Goal: Task Accomplishment & Management: Manage account settings

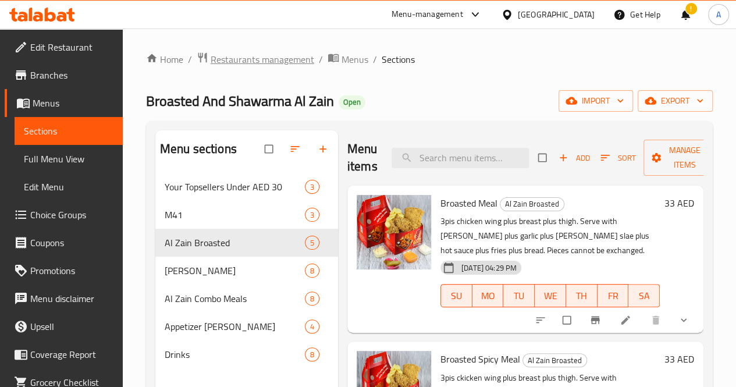
click at [276, 60] on span "Restaurants management" at bounding box center [262, 59] width 104 height 14
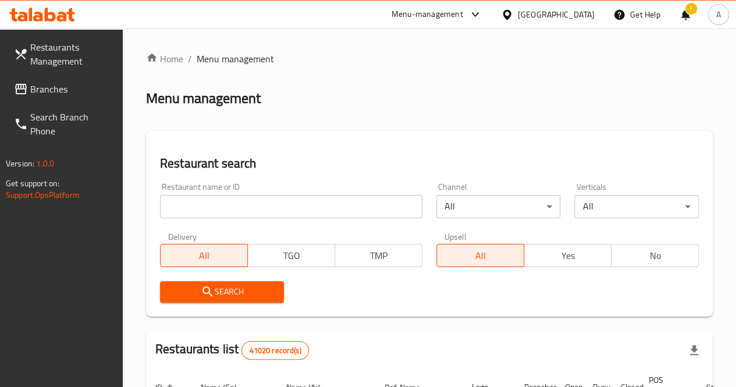
click at [228, 209] on input "search" at bounding box center [291, 206] width 262 height 23
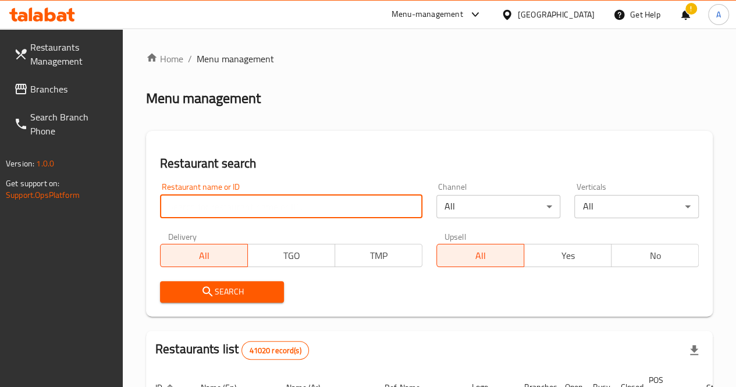
paste input "Manang's"
type input "Manang's"
click button "Search" at bounding box center [222, 292] width 124 height 22
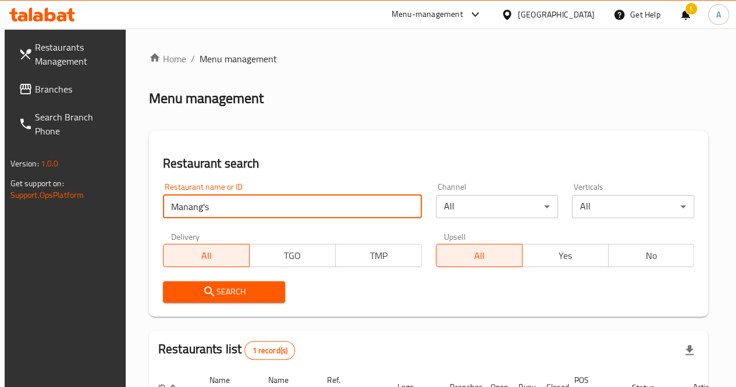
scroll to position [141, 0]
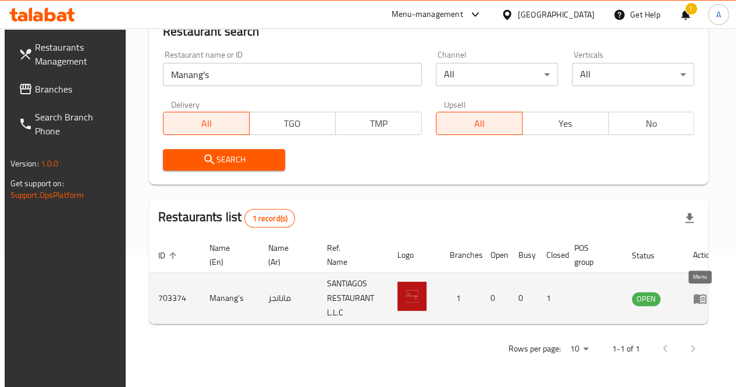
click at [704, 291] on link "enhanced table" at bounding box center [704, 298] width 22 height 14
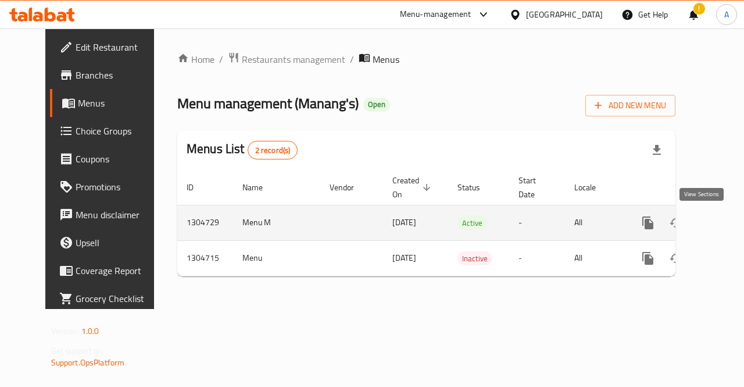
click at [725, 219] on icon "enhanced table" at bounding box center [732, 223] width 14 height 14
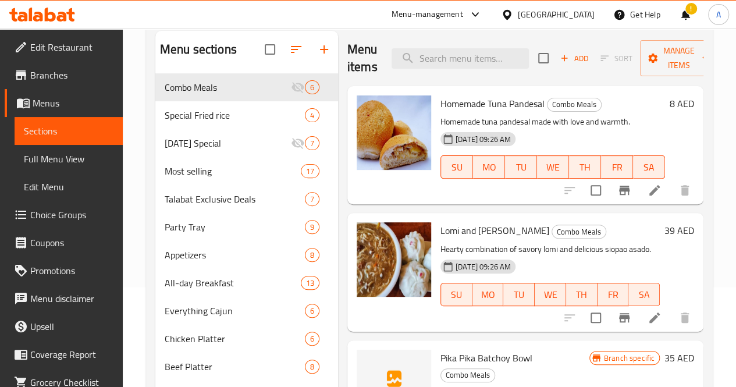
scroll to position [97, 0]
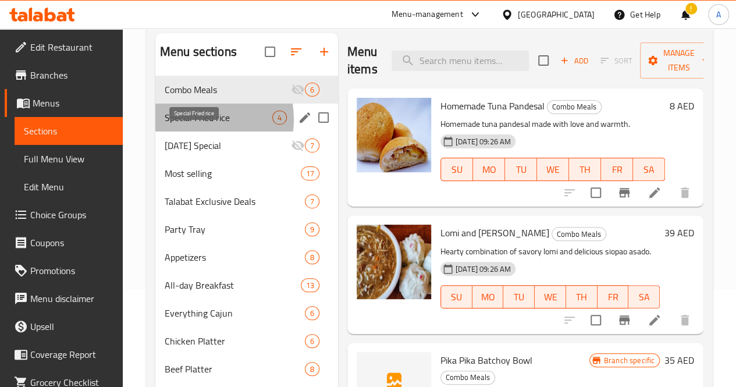
click at [201, 124] on span "Special Fried rice" at bounding box center [219, 117] width 108 height 14
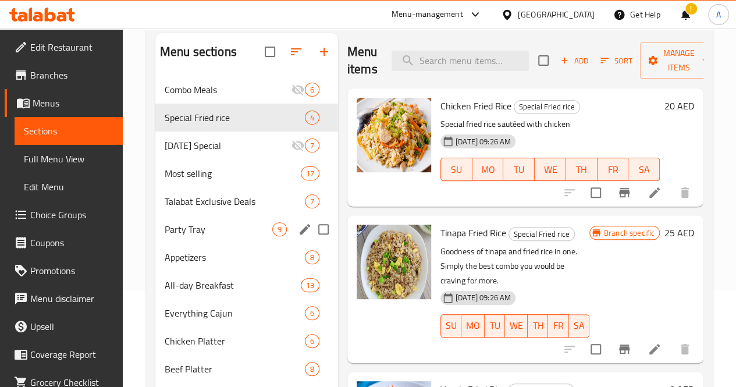
scroll to position [95, 0]
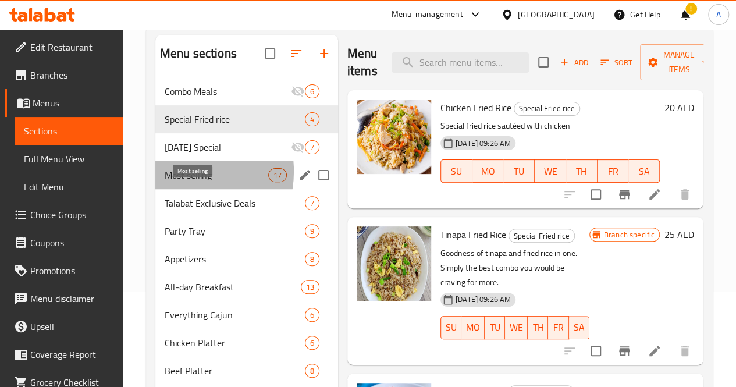
click at [176, 182] on span "Most selling" at bounding box center [217, 175] width 104 height 14
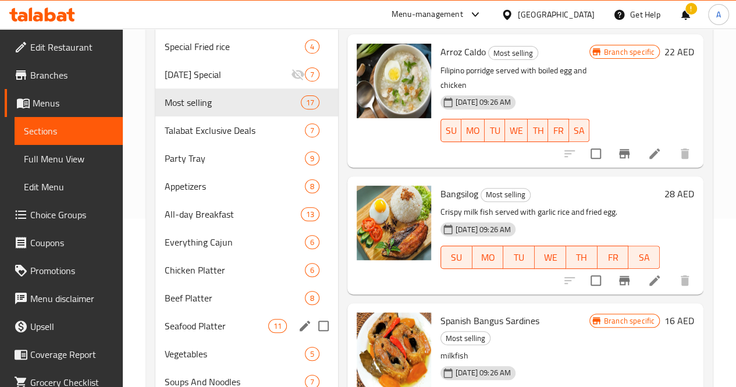
scroll to position [160, 0]
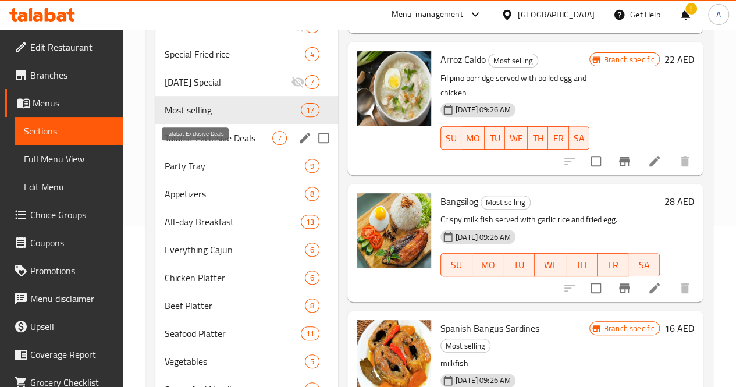
click at [183, 145] on span "Talabat Exclusive Deals" at bounding box center [219, 138] width 108 height 14
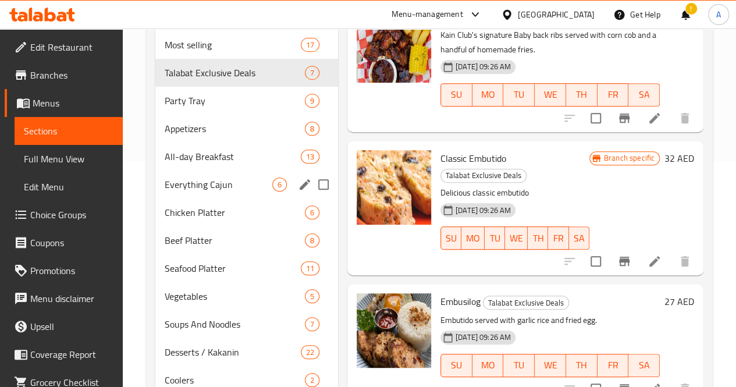
scroll to position [225, 0]
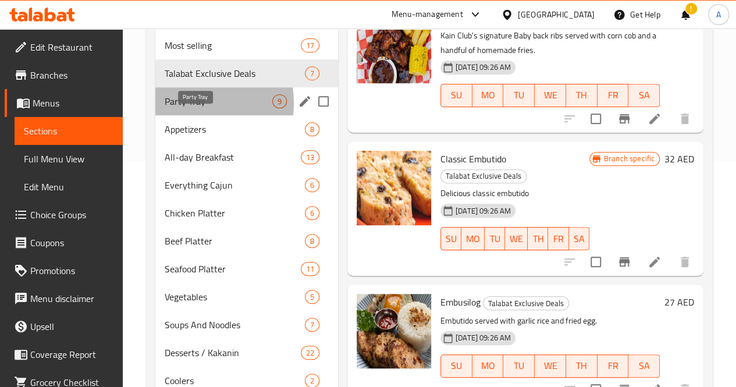
click at [188, 108] on span "Party Tray" at bounding box center [219, 101] width 108 height 14
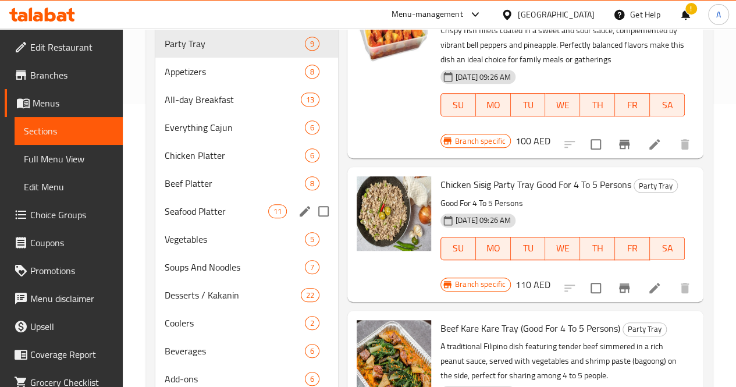
scroll to position [282, 0]
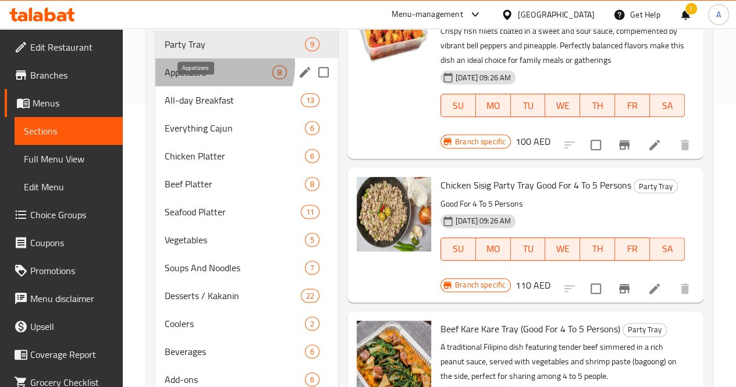
click at [199, 79] on span "Appetizers" at bounding box center [219, 72] width 108 height 14
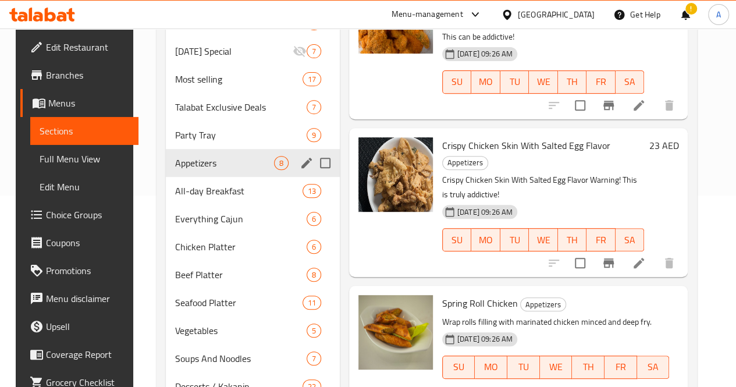
scroll to position [192, 0]
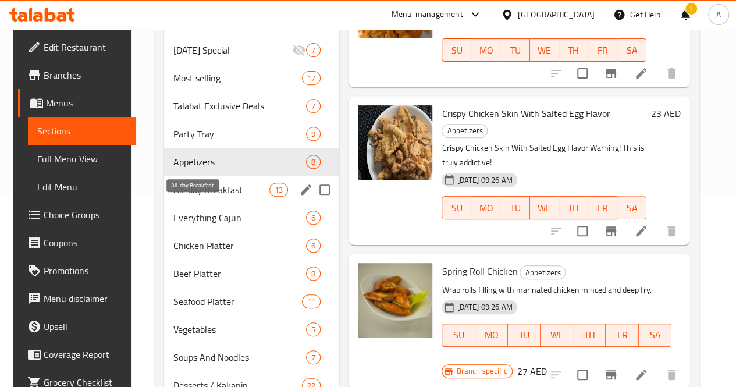
click at [190, 197] on span "All-day Breakfast" at bounding box center [221, 190] width 96 height 14
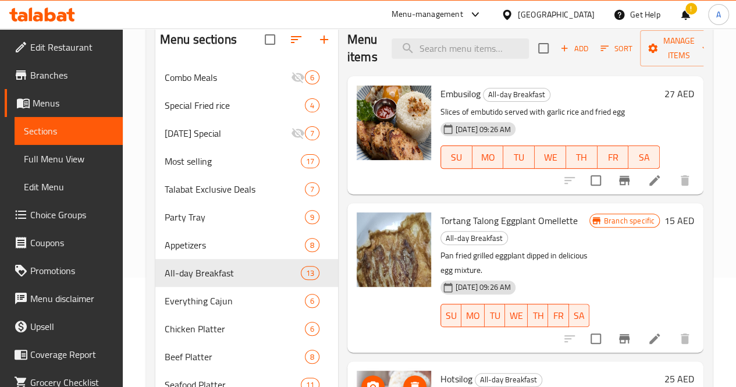
scroll to position [110, 0]
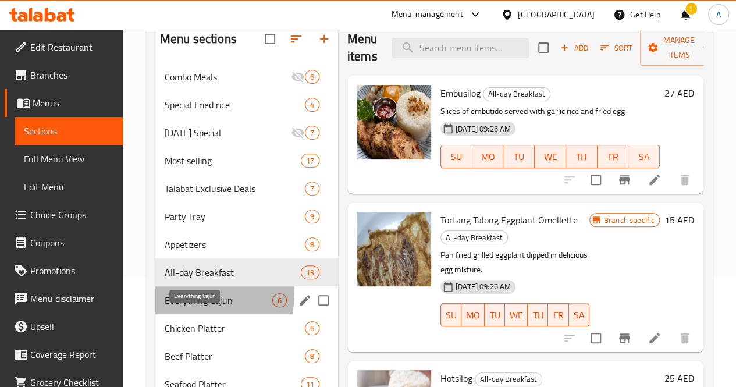
click at [188, 307] on span "Everything Cajun" at bounding box center [219, 300] width 108 height 14
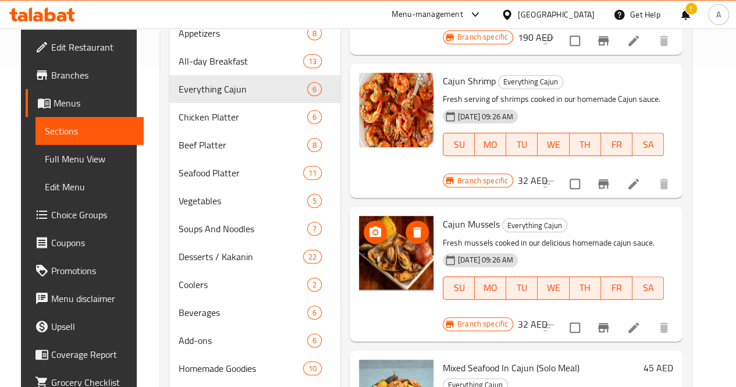
scroll to position [398, 0]
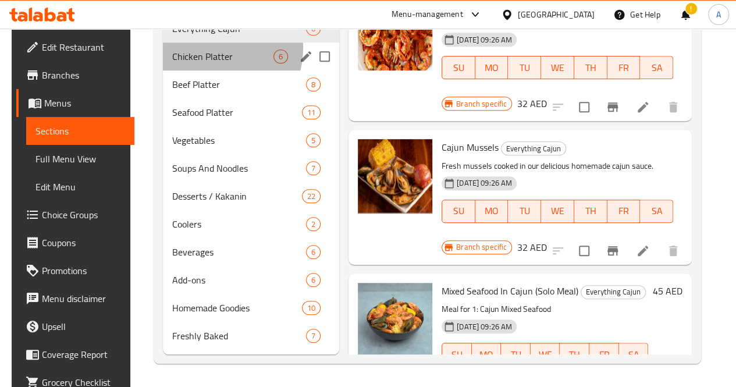
click at [202, 48] on div "Chicken Platter 6" at bounding box center [251, 56] width 176 height 28
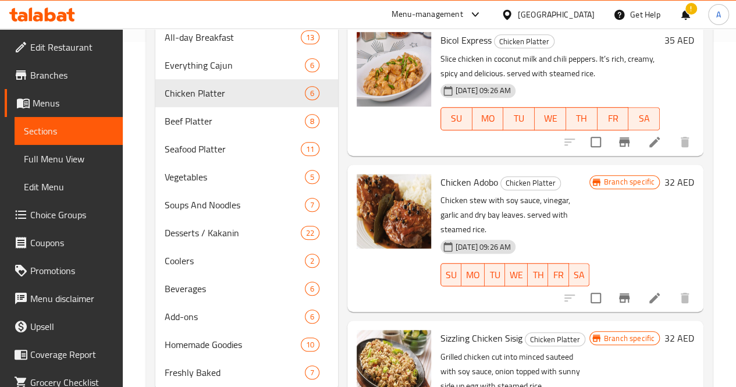
scroll to position [356, 0]
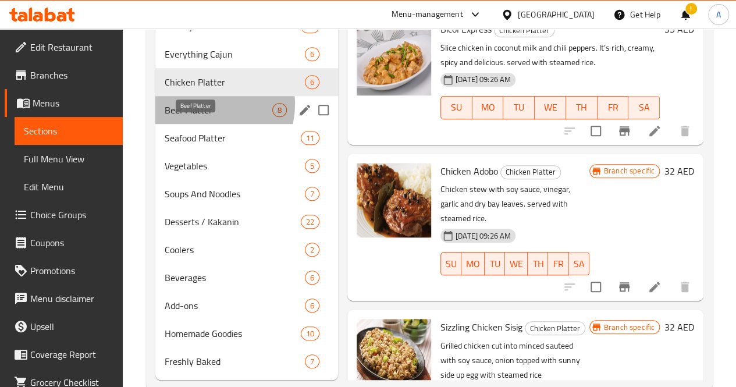
click at [207, 117] on span "Beef Platter" at bounding box center [219, 110] width 108 height 14
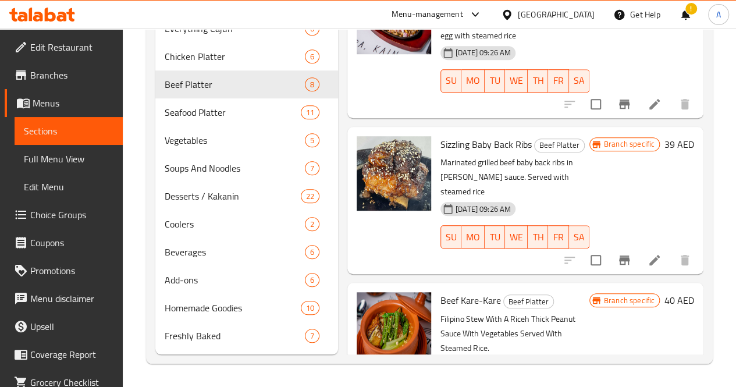
scroll to position [396, 0]
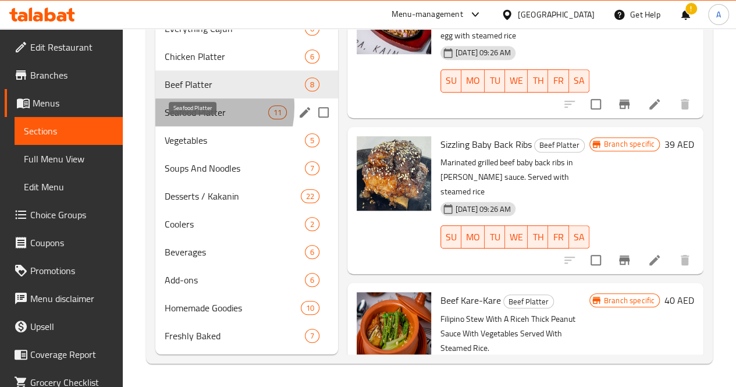
click at [185, 110] on span "Seafood Platter" at bounding box center [217, 112] width 104 height 14
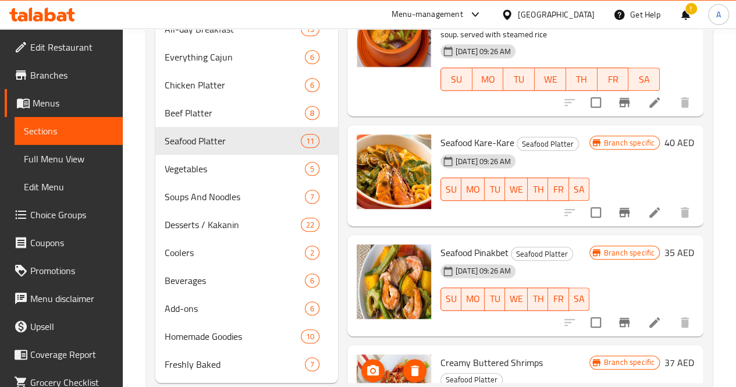
scroll to position [398, 0]
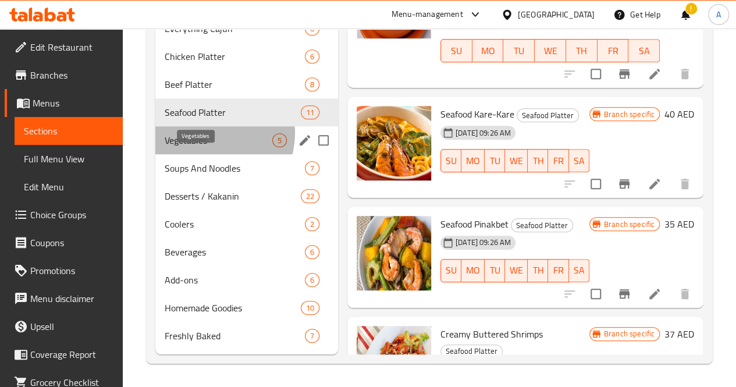
click at [208, 134] on span "Vegetables" at bounding box center [219, 140] width 108 height 14
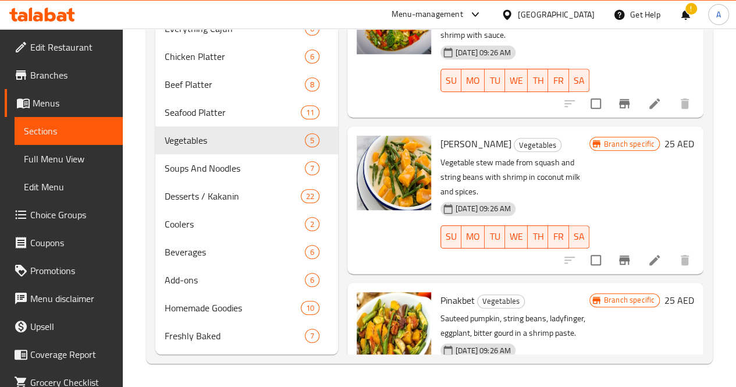
scroll to position [398, 0]
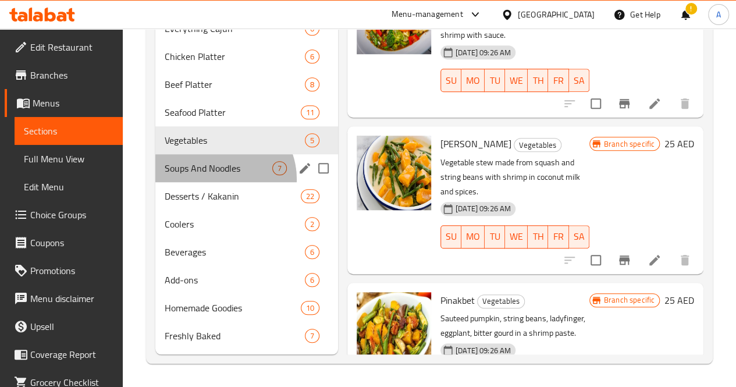
click at [219, 180] on div "Soups And Noodles 7" at bounding box center [246, 168] width 183 height 28
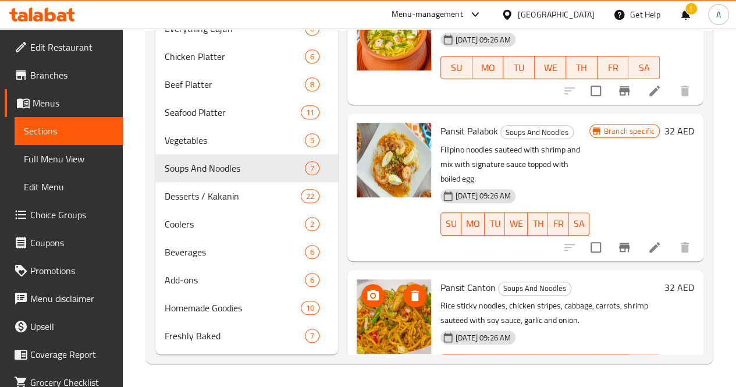
scroll to position [398, 0]
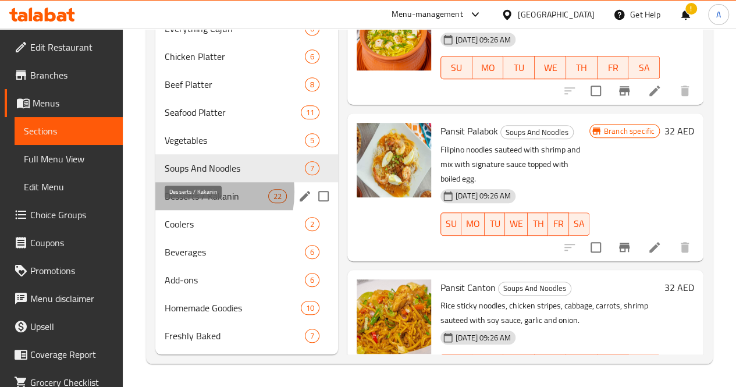
click at [186, 192] on span "Desserts / Kakanin" at bounding box center [217, 196] width 104 height 14
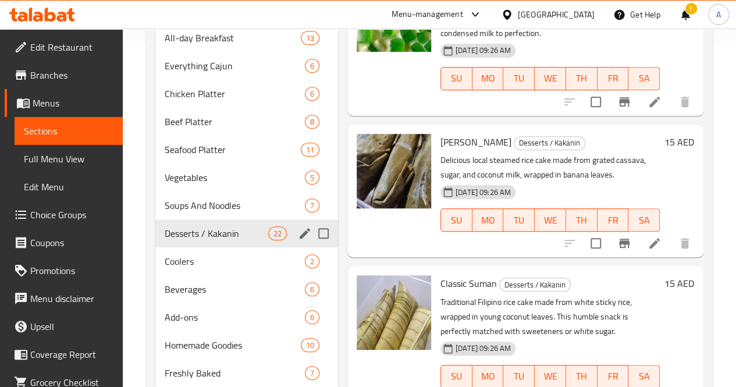
scroll to position [398, 0]
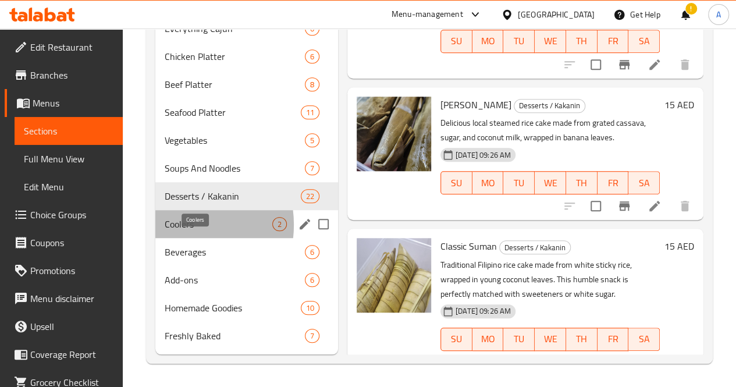
click at [176, 225] on span "Coolers" at bounding box center [219, 224] width 108 height 14
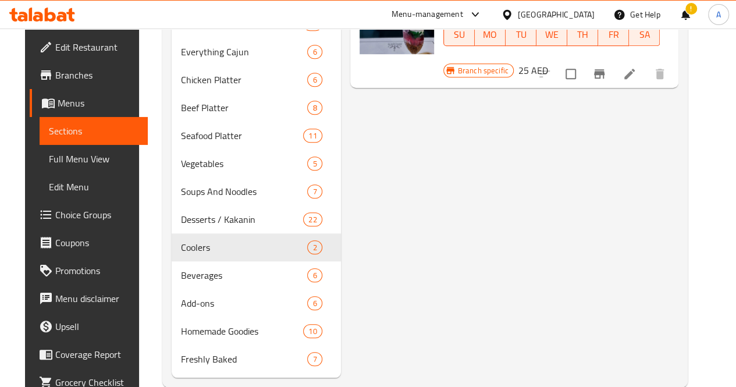
scroll to position [398, 0]
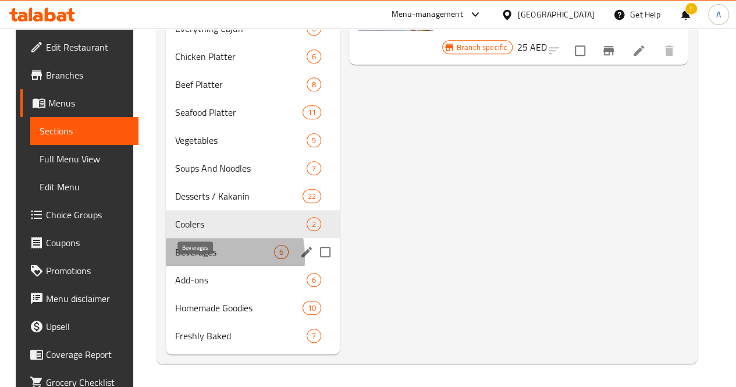
click at [176, 258] on span "Beverages" at bounding box center [224, 252] width 99 height 14
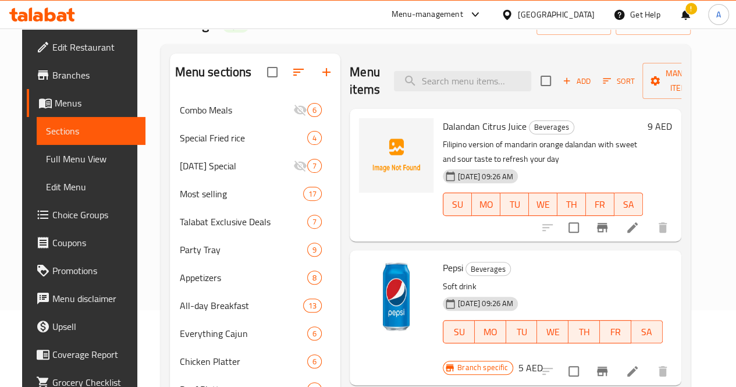
scroll to position [78, 0]
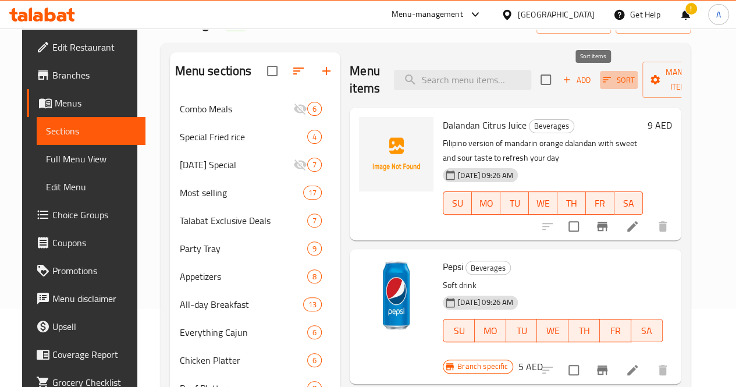
click at [602, 81] on span "Sort" at bounding box center [618, 79] width 32 height 13
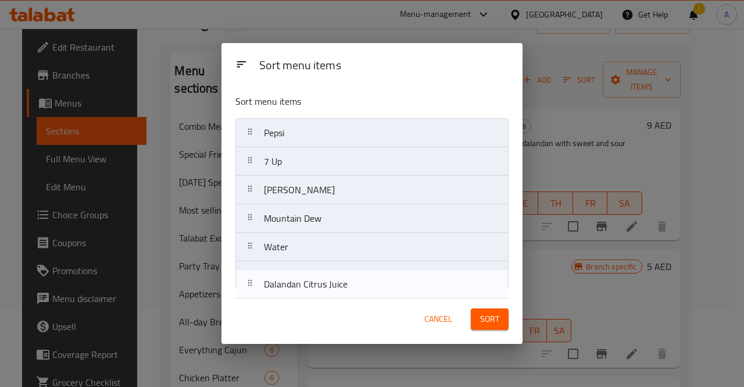
drag, startPoint x: 440, startPoint y: 124, endPoint x: 440, endPoint y: 281, distance: 156.4
click at [440, 281] on nav "Dalandan Citrus Juice Pepsi 7 Up Mirinda Mountain Dew Water" at bounding box center [371, 204] width 273 height 172
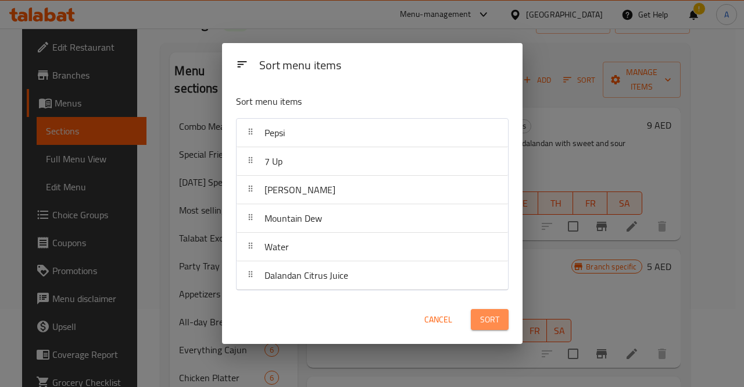
click at [497, 318] on span "Sort" at bounding box center [489, 319] width 19 height 15
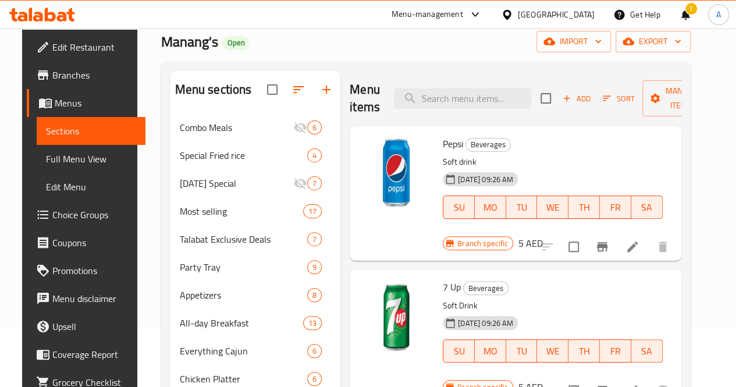
scroll to position [398, 0]
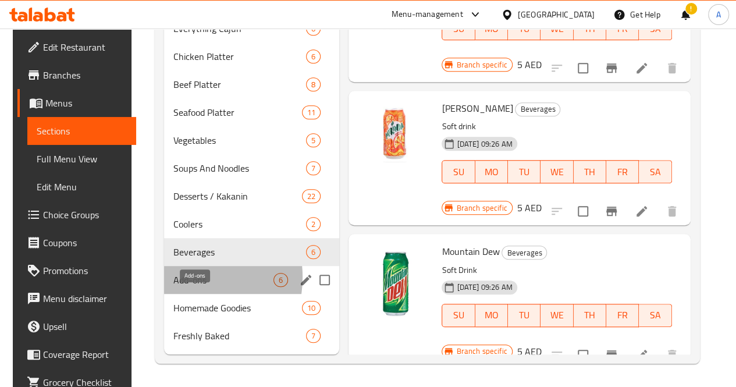
click at [173, 277] on span "Add-ons" at bounding box center [223, 280] width 100 height 14
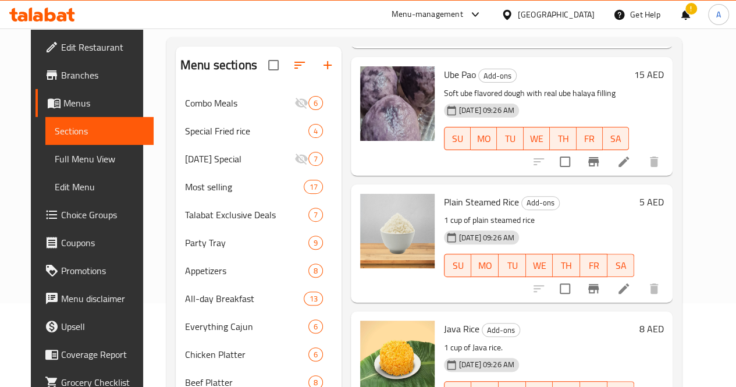
scroll to position [398, 0]
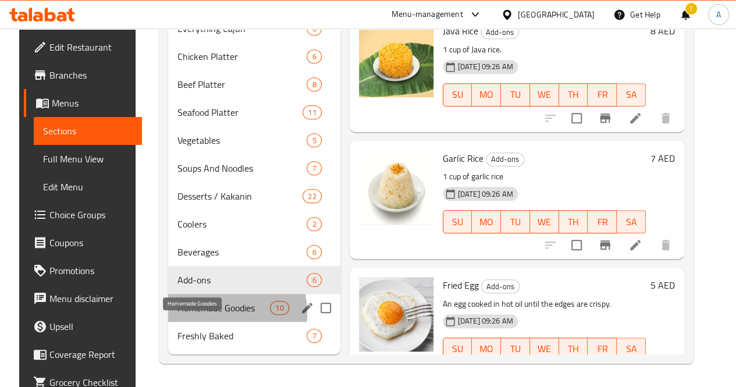
click at [192, 313] on span "Homemade Goodies" at bounding box center [223, 308] width 92 height 14
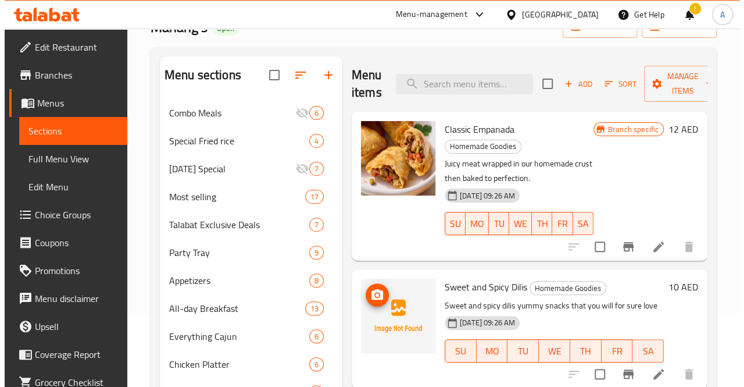
scroll to position [66, 0]
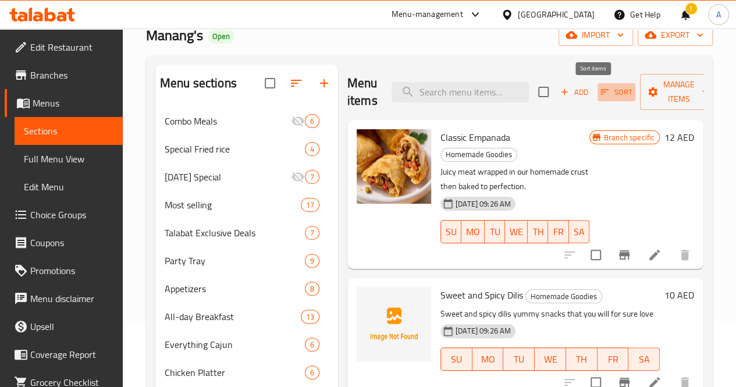
click at [600, 90] on icon "button" at bounding box center [604, 92] width 8 height 5
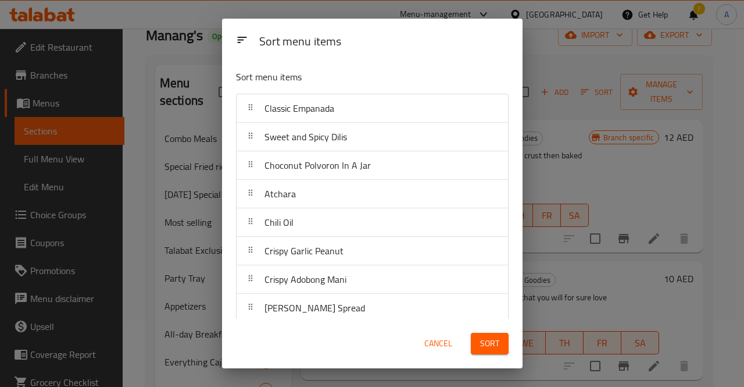
drag, startPoint x: 367, startPoint y: 145, endPoint x: 374, endPoint y: 265, distance: 120.6
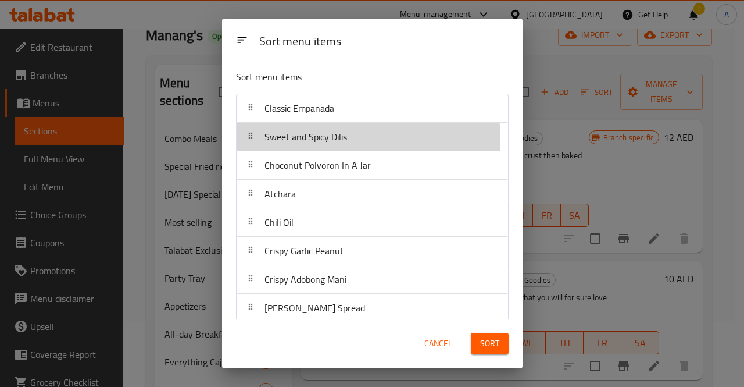
drag, startPoint x: 374, startPoint y: 265, endPoint x: 343, endPoint y: 139, distance: 130.0
click at [343, 139] on span "Sweet and Spicy Dilis" at bounding box center [306, 136] width 83 height 17
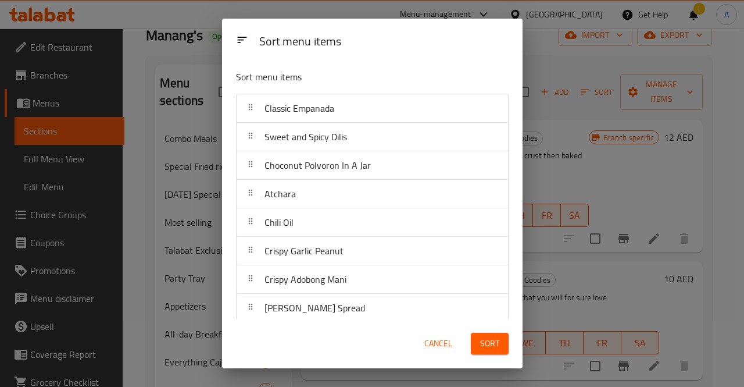
drag, startPoint x: 343, startPoint y: 139, endPoint x: 347, endPoint y: 166, distance: 27.0
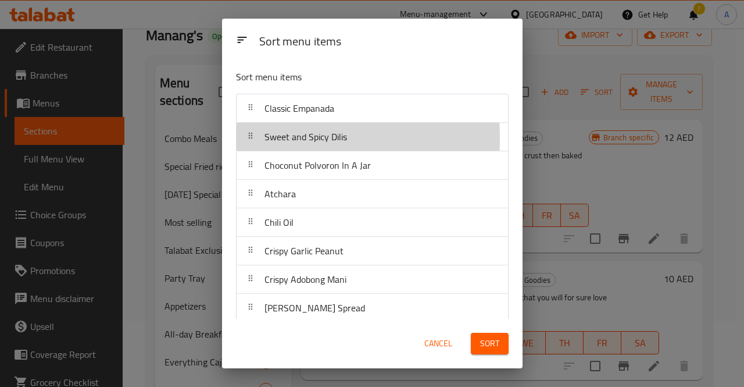
drag, startPoint x: 347, startPoint y: 166, endPoint x: 252, endPoint y: 138, distance: 98.6
click at [252, 138] on icon at bounding box center [250, 135] width 9 height 9
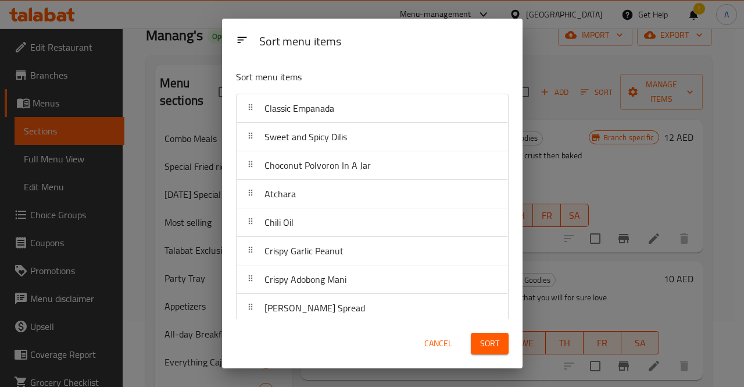
drag, startPoint x: 252, startPoint y: 138, endPoint x: 255, endPoint y: 163, distance: 24.6
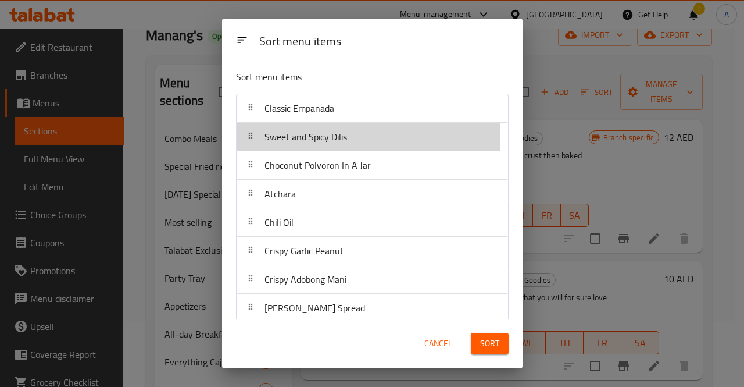
drag, startPoint x: 255, startPoint y: 163, endPoint x: 249, endPoint y: 134, distance: 29.6
click at [249, 134] on icon at bounding box center [250, 135] width 9 height 9
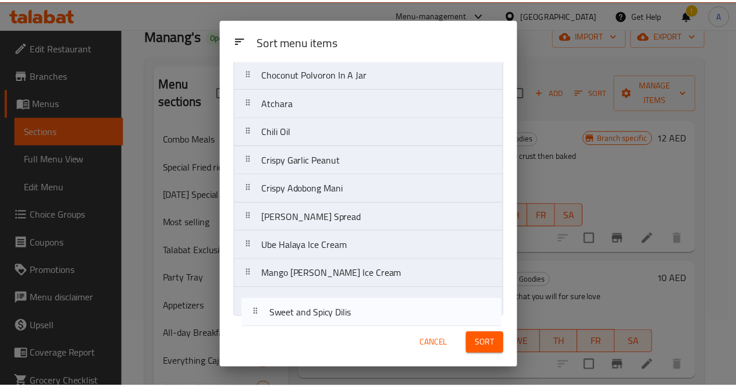
scroll to position [63, 0]
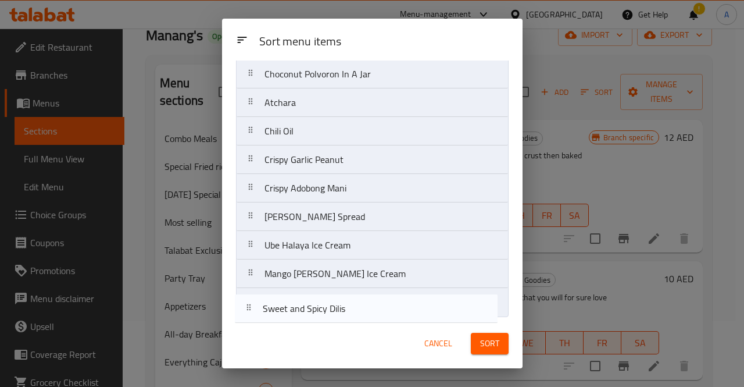
drag, startPoint x: 249, startPoint y: 134, endPoint x: 245, endPoint y: 307, distance: 173.3
click at [245, 307] on nav "Classic Empanada Sweet and Spicy Dilis Choconut Polvoron In A Jar Atchara Chili…" at bounding box center [372, 174] width 273 height 286
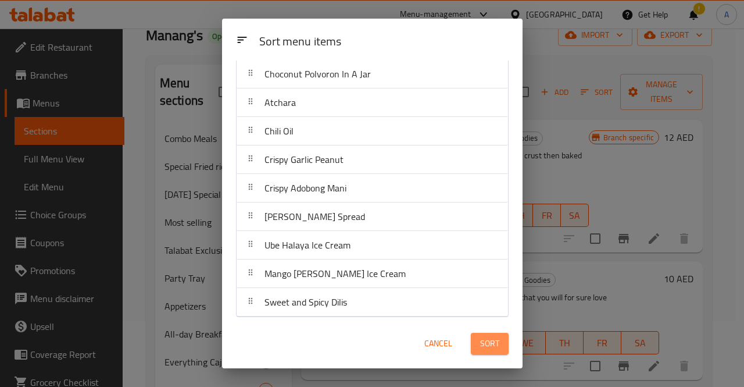
click at [481, 346] on span "Sort" at bounding box center [489, 343] width 19 height 15
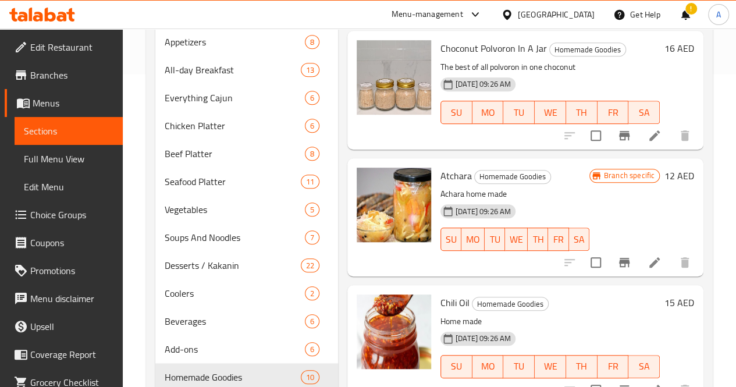
scroll to position [398, 0]
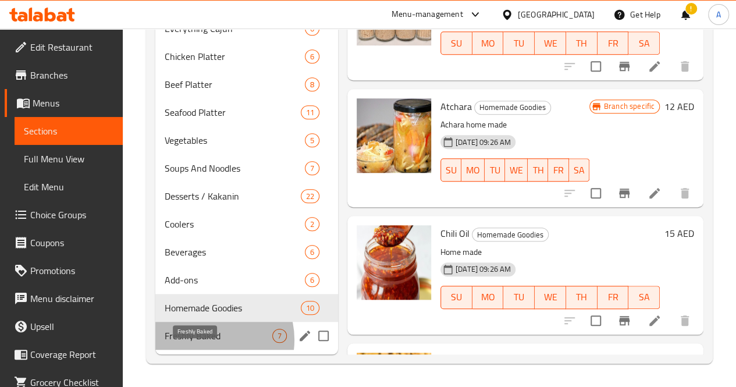
click at [208, 340] on span "Freshly Baked" at bounding box center [219, 336] width 108 height 14
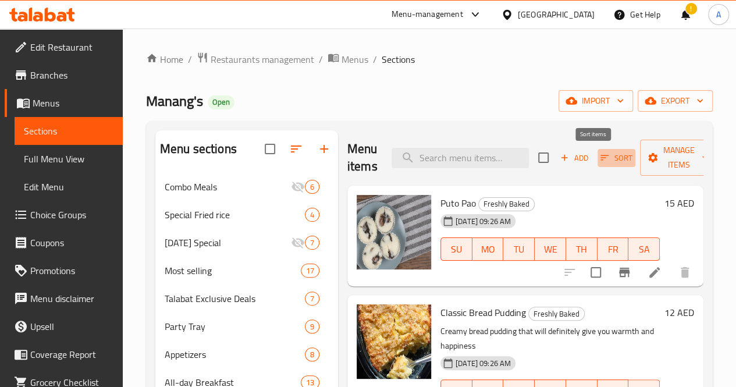
click at [599, 155] on icon "button" at bounding box center [604, 157] width 10 height 10
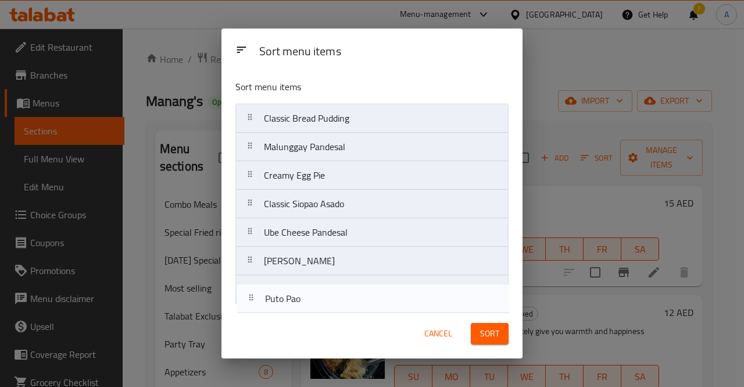
drag, startPoint x: 380, startPoint y: 116, endPoint x: 379, endPoint y: 297, distance: 180.8
click at [379, 297] on nav "Puto Pao Classic Bread Pudding Malunggay Pandesal Creamy Egg Pie Classic Siopao…" at bounding box center [371, 204] width 273 height 201
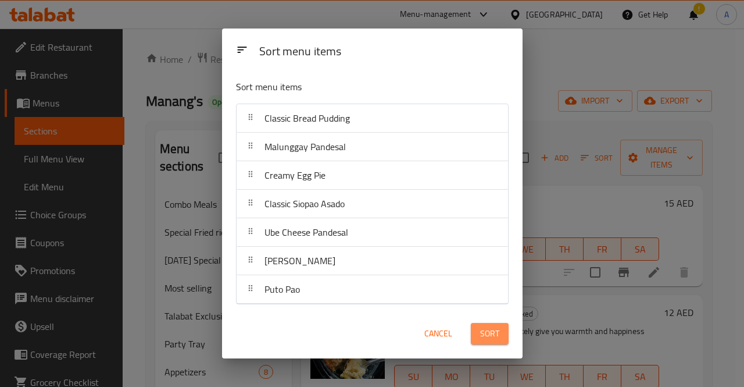
click at [498, 336] on span "Sort" at bounding box center [489, 333] width 19 height 15
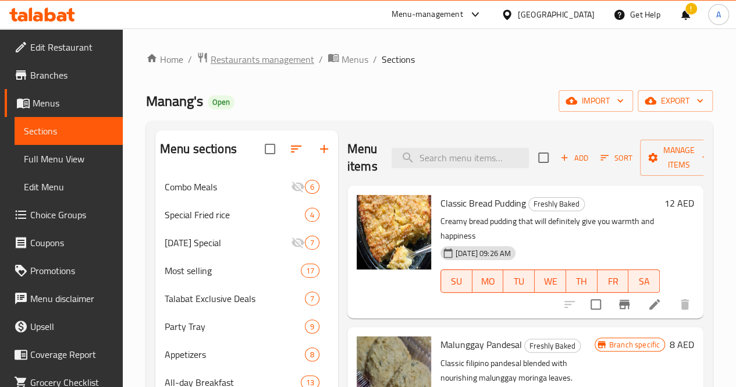
click at [273, 59] on span "Restaurants management" at bounding box center [262, 59] width 104 height 14
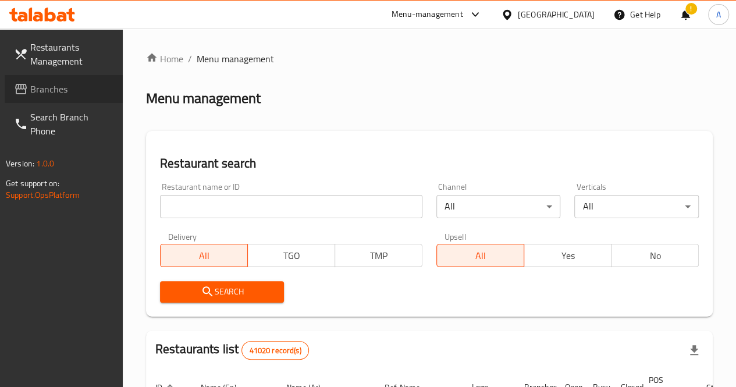
click at [55, 82] on span "Branches" at bounding box center [71, 89] width 83 height 14
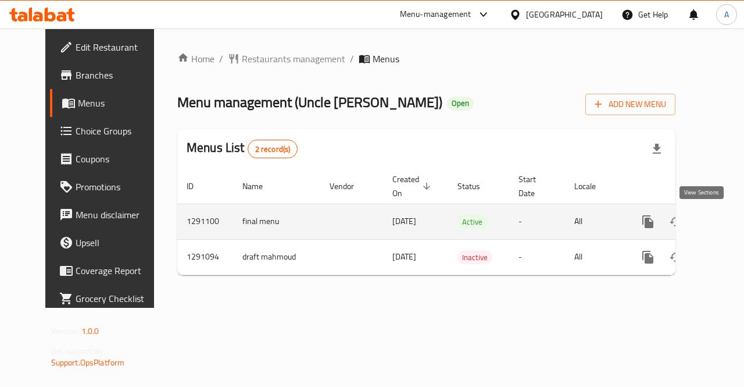
click at [725, 219] on icon "enhanced table" at bounding box center [732, 222] width 14 height 14
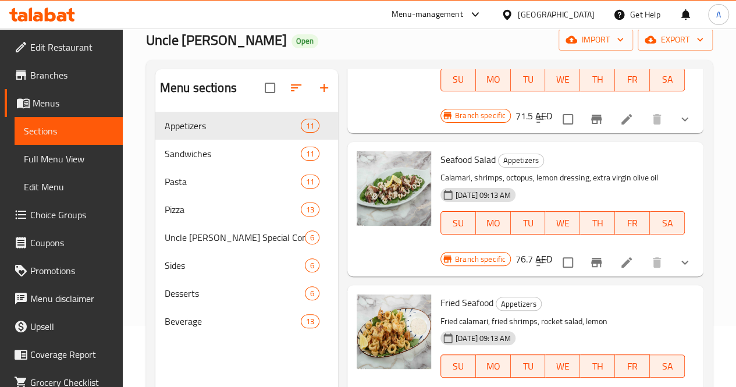
scroll to position [60, 0]
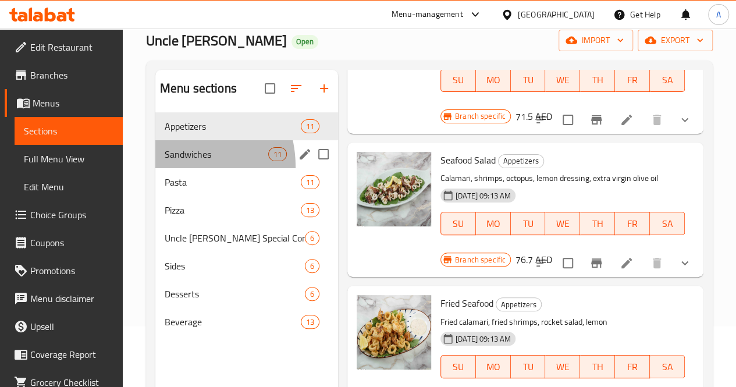
click at [165, 168] on div "Sandwiches 11" at bounding box center [246, 154] width 183 height 28
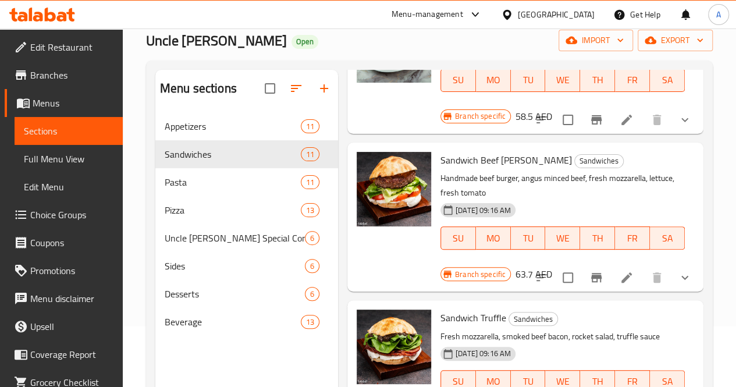
scroll to position [163, 0]
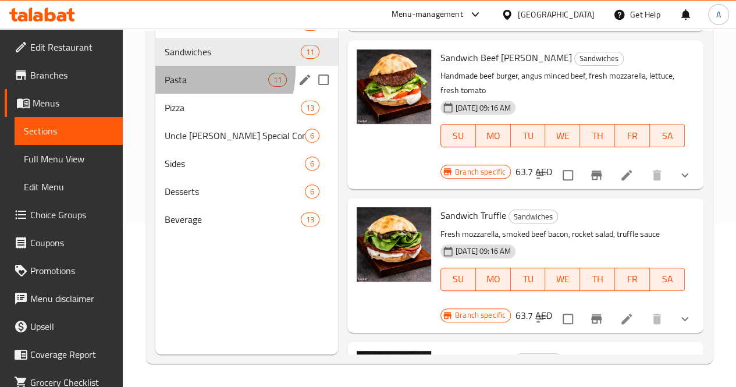
click at [186, 87] on div "Pasta 11" at bounding box center [246, 80] width 183 height 28
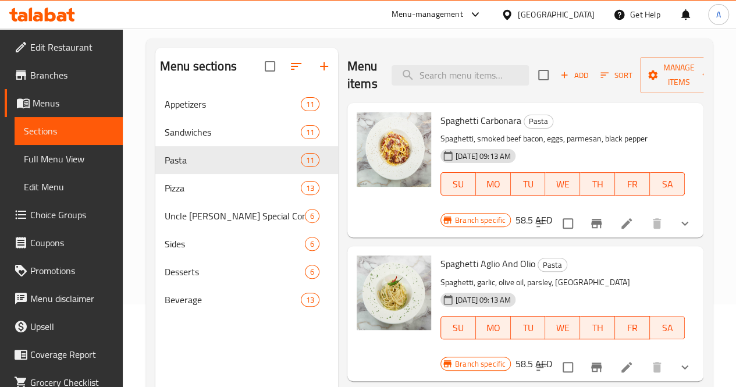
scroll to position [90, 0]
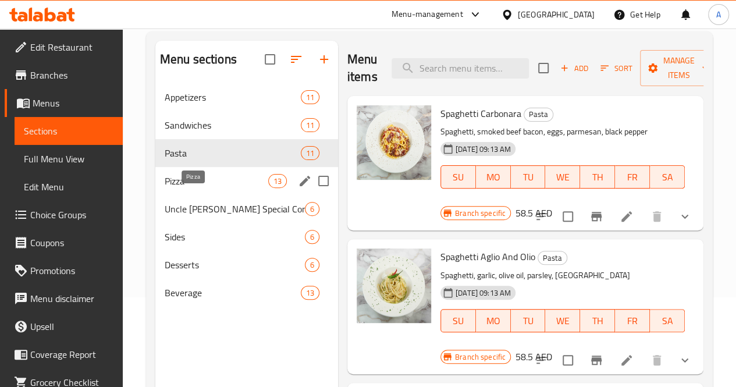
click at [198, 188] on span "Pizza" at bounding box center [217, 181] width 104 height 14
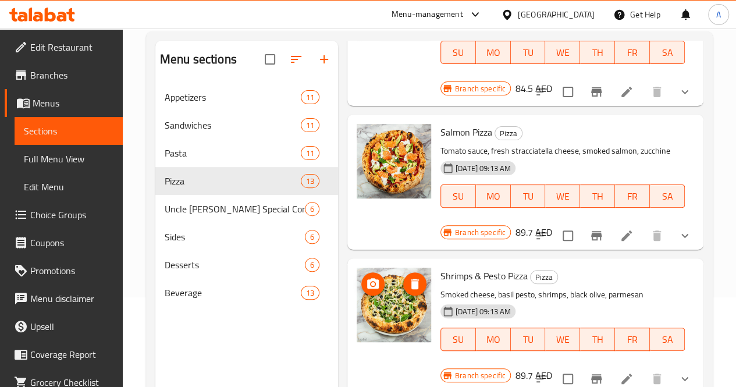
scroll to position [163, 0]
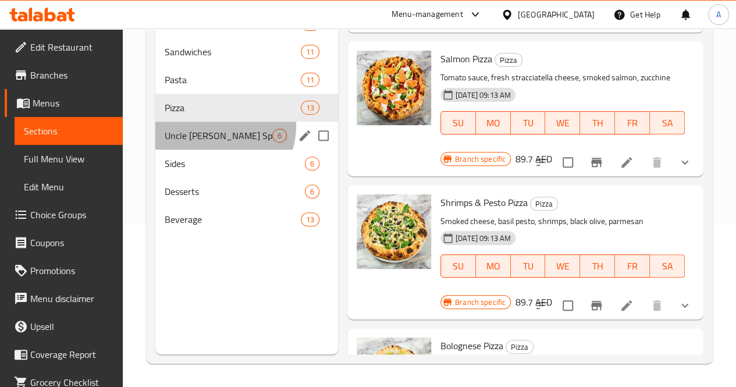
click at [209, 142] on div "Uncle Tony Special Combo 6" at bounding box center [246, 136] width 183 height 28
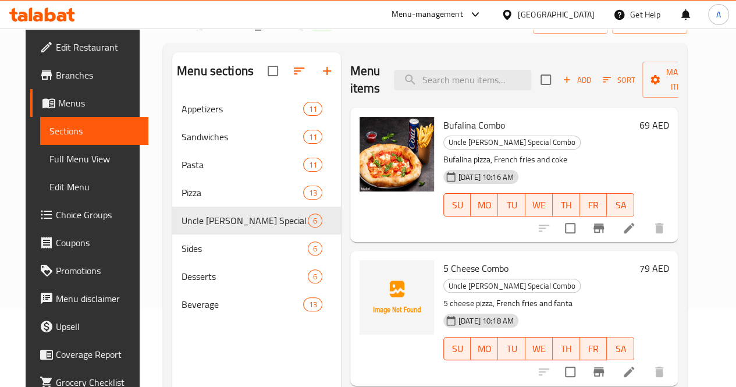
scroll to position [77, 0]
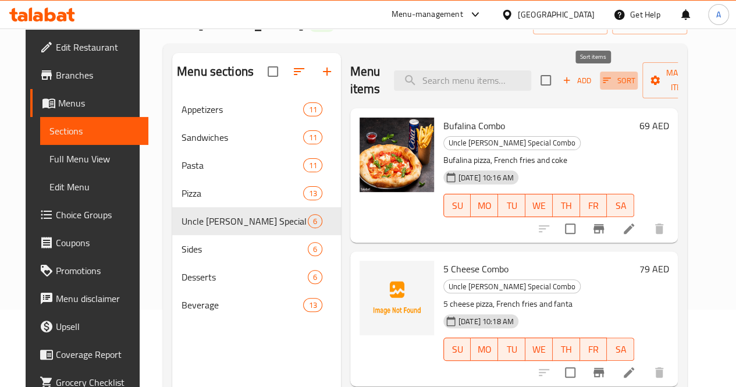
click at [601, 75] on icon "button" at bounding box center [606, 80] width 10 height 10
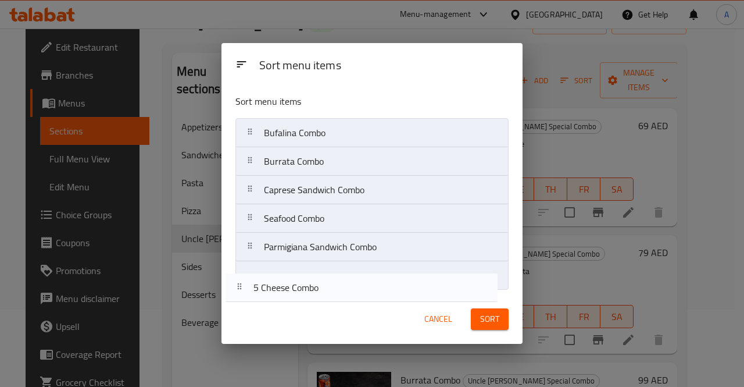
drag, startPoint x: 374, startPoint y: 161, endPoint x: 363, endPoint y: 294, distance: 133.0
click at [363, 294] on div "Sort menu items Sort menu items Bufalina Combo 5 Cheese Combo Burrata Combo Cap…" at bounding box center [372, 193] width 301 height 301
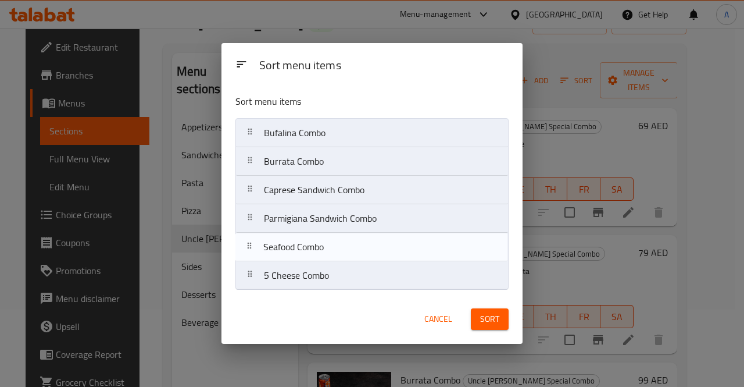
drag, startPoint x: 377, startPoint y: 225, endPoint x: 377, endPoint y: 260, distance: 34.9
click at [377, 260] on nav "Bufalina Combo Burrata Combo Caprese Sandwich Combo Seafood Combo Parmigiana Sa…" at bounding box center [371, 204] width 273 height 172
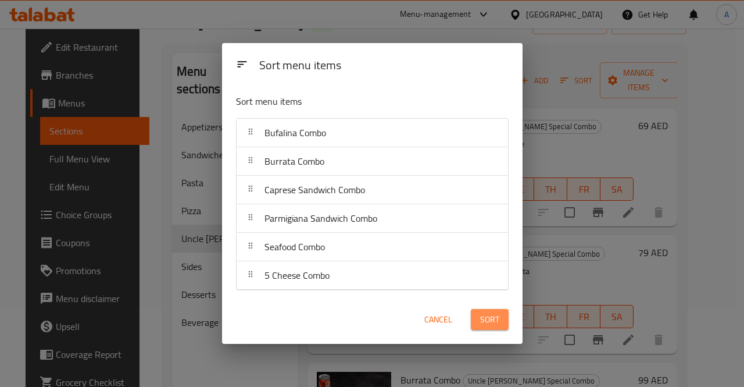
click at [490, 317] on span "Sort" at bounding box center [489, 319] width 19 height 15
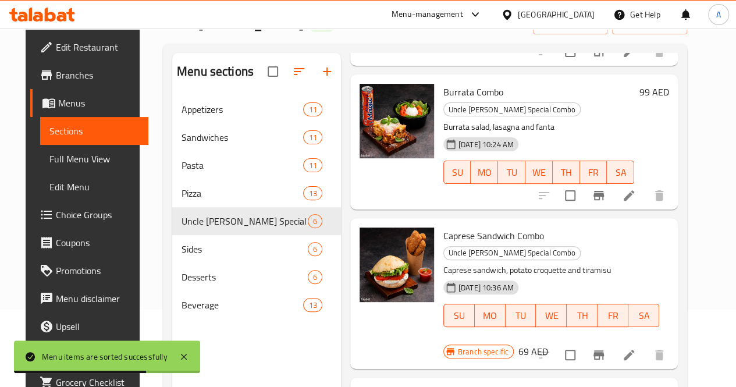
scroll to position [0, 0]
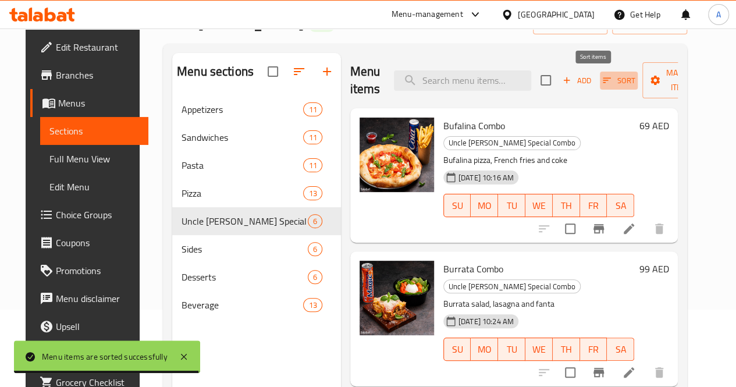
click at [602, 85] on span "Sort" at bounding box center [618, 80] width 32 height 13
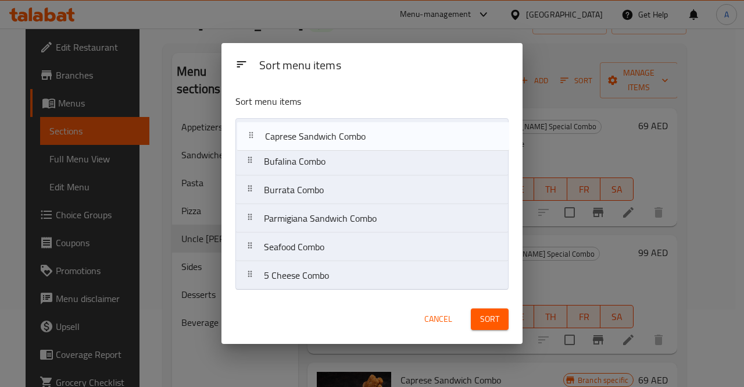
drag, startPoint x: 405, startPoint y: 197, endPoint x: 406, endPoint y: 138, distance: 58.8
click at [406, 138] on nav "Bufalina Combo Burrata Combo Caprese Sandwich Combo Parmigiana Sandwich Combo S…" at bounding box center [371, 204] width 273 height 172
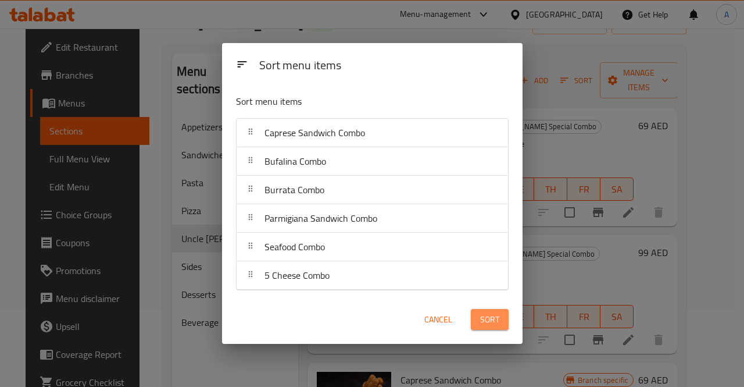
click at [478, 317] on button "Sort" at bounding box center [490, 320] width 38 height 22
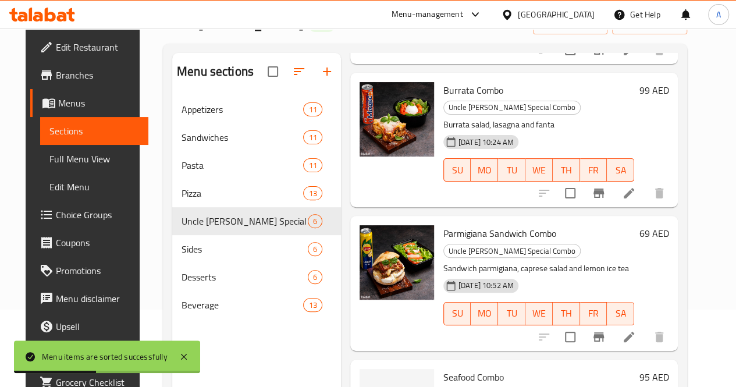
scroll to position [438, 0]
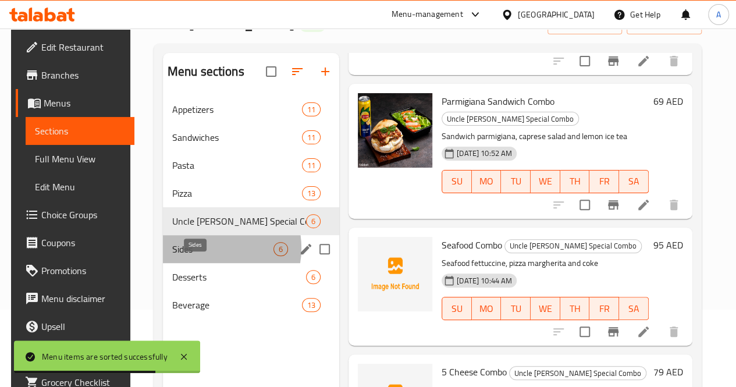
click at [201, 256] on span "Sides" at bounding box center [222, 249] width 101 height 14
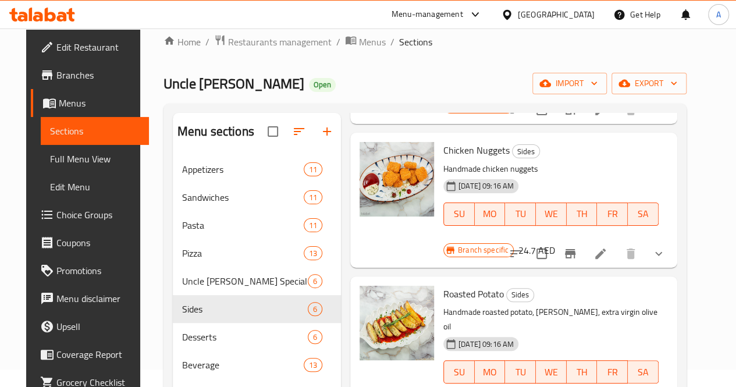
scroll to position [163, 0]
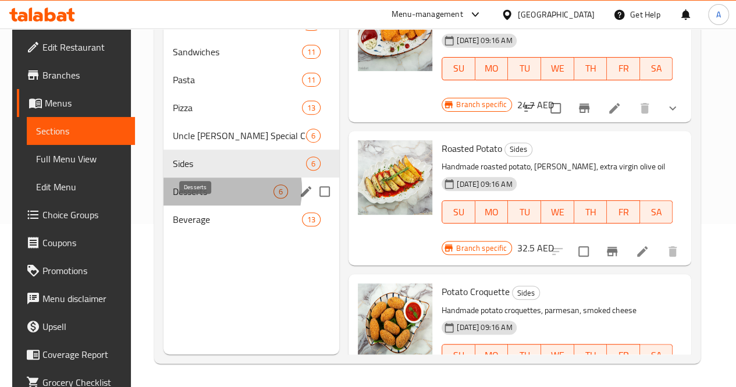
click at [207, 198] on span "Desserts" at bounding box center [223, 191] width 101 height 14
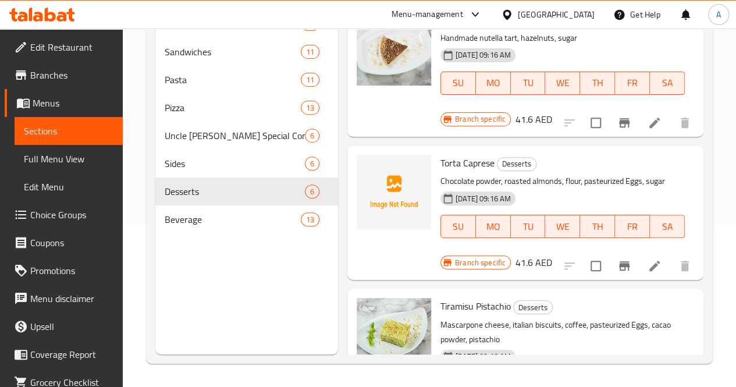
click at [728, 217] on div "Home / Restaurants management / Menus / Sections Uncle Tony Open import export …" at bounding box center [429, 126] width 613 height 521
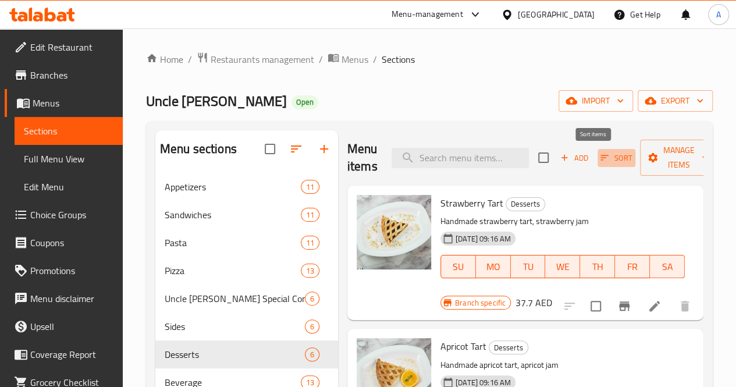
click at [600, 156] on span "Sort" at bounding box center [616, 157] width 32 height 13
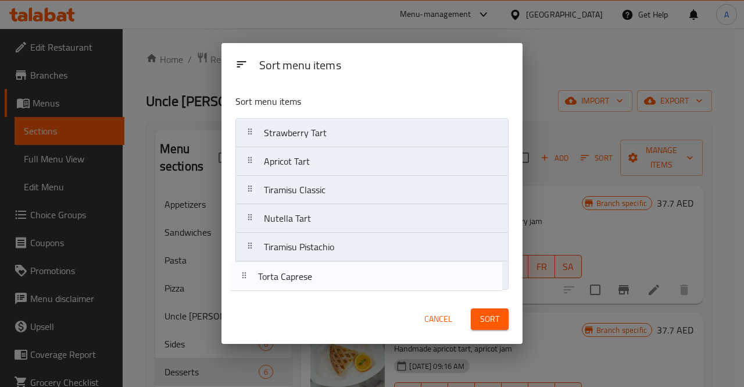
drag, startPoint x: 349, startPoint y: 252, endPoint x: 343, endPoint y: 288, distance: 36.6
click at [343, 288] on nav "Strawberry Tart Apricot Tart Tiramisu Classic Nutella Tart Torta Caprese Tirami…" at bounding box center [371, 204] width 273 height 172
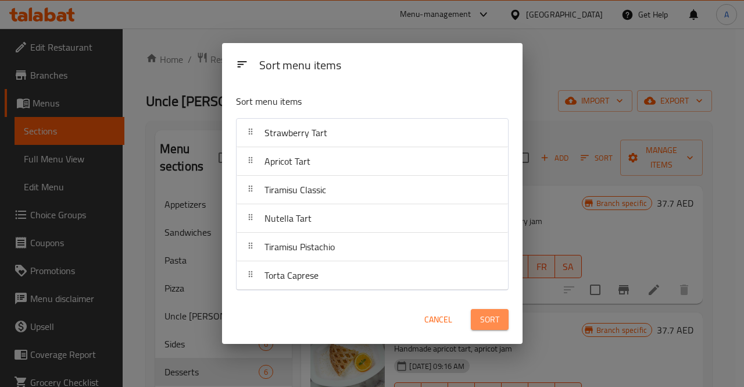
click at [478, 320] on button "Sort" at bounding box center [490, 320] width 38 height 22
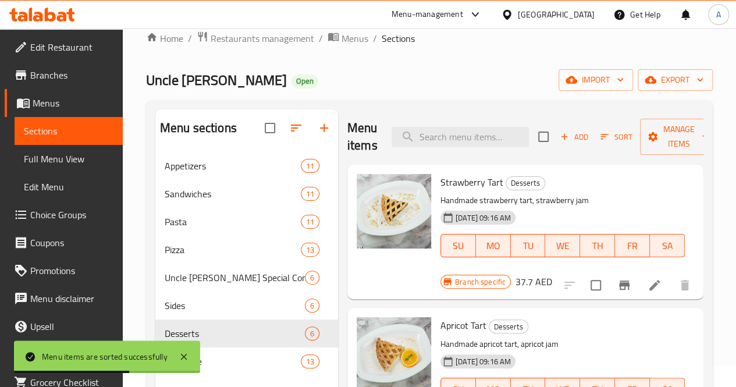
scroll to position [163, 0]
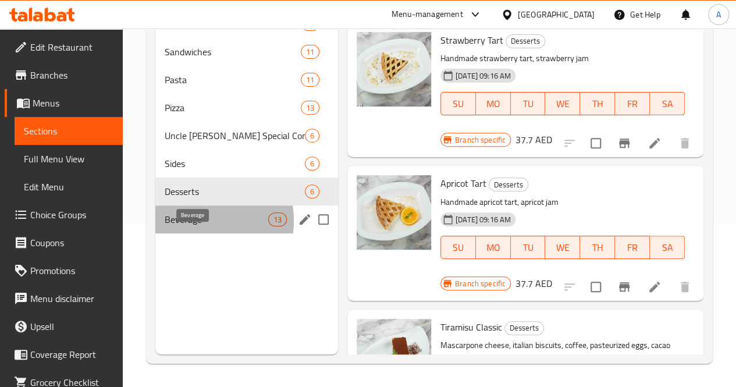
click at [191, 226] on span "Beverage" at bounding box center [217, 219] width 104 height 14
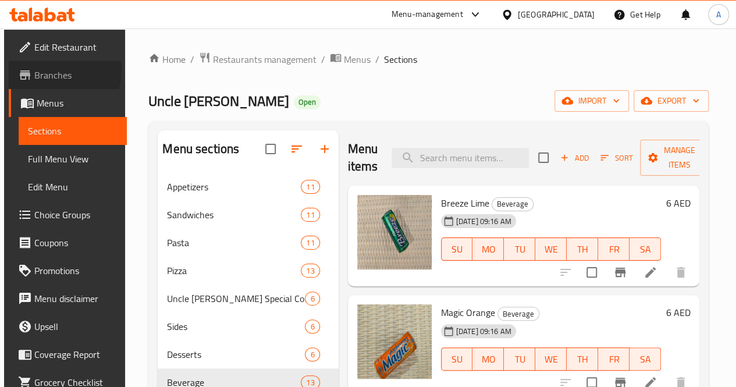
click at [45, 69] on span "Branches" at bounding box center [75, 75] width 83 height 14
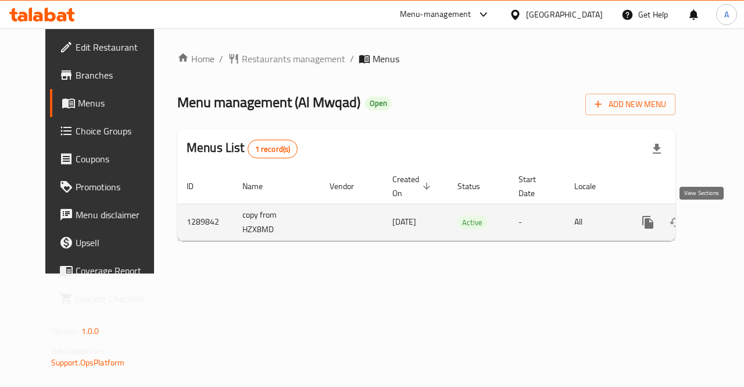
click at [718, 221] on link "enhanced table" at bounding box center [732, 222] width 28 height 28
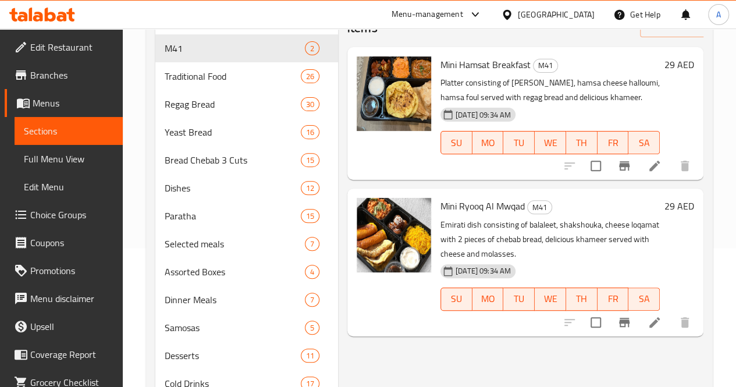
scroll to position [140, 0]
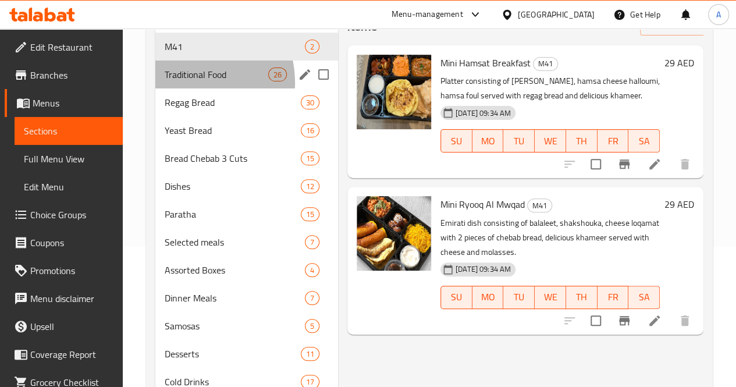
click at [178, 88] on div "Traditional Food 26" at bounding box center [246, 74] width 183 height 28
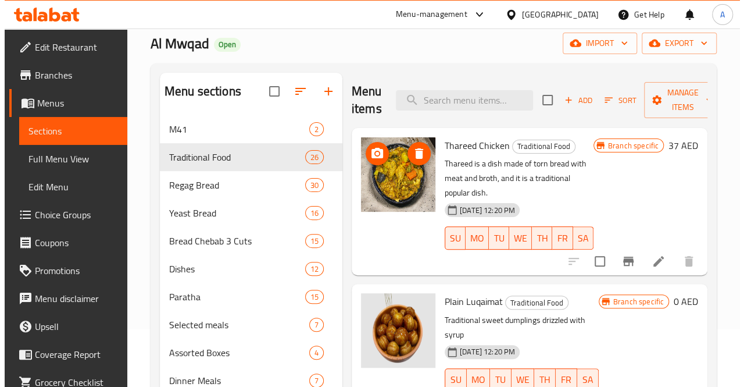
scroll to position [57, 0]
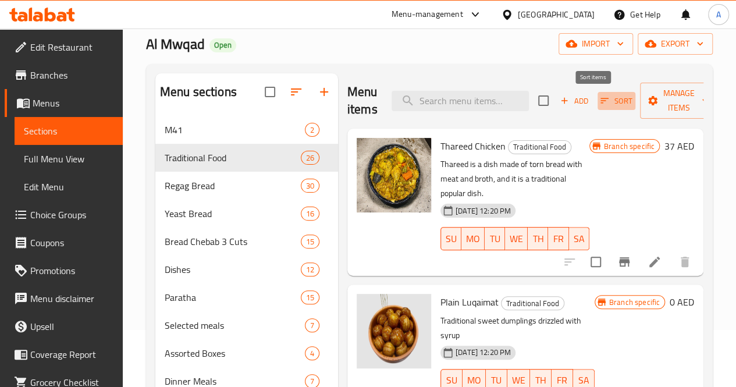
click at [599, 97] on icon "button" at bounding box center [604, 100] width 10 height 10
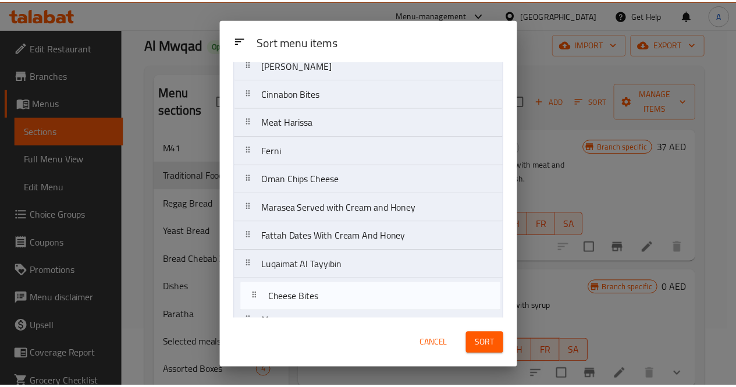
scroll to position [285, 0]
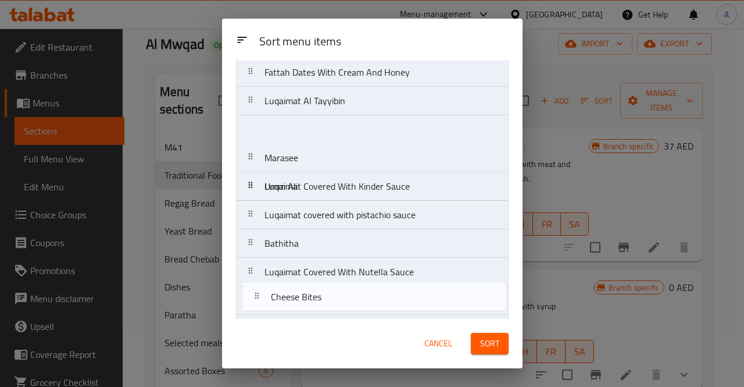
drag, startPoint x: 351, startPoint y: 164, endPoint x: 358, endPoint y: 318, distance: 154.2
click at [358, 318] on nav "Thareed Chicken Plain Luqaimat Cheese Bites Alba Cinnabon Bites Meat Harissa Fe…" at bounding box center [372, 199] width 273 height 742
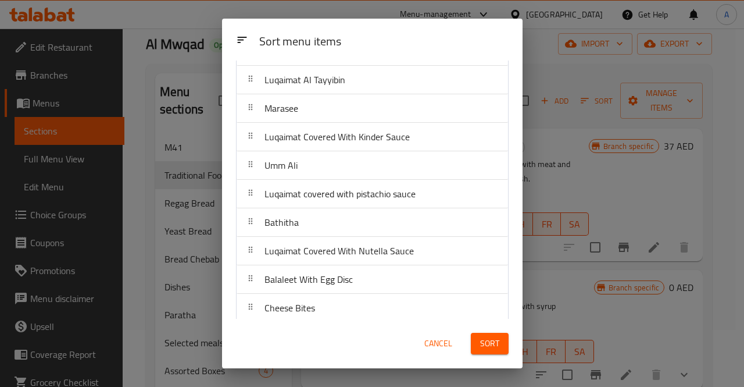
click at [481, 342] on span "Sort" at bounding box center [489, 343] width 19 height 15
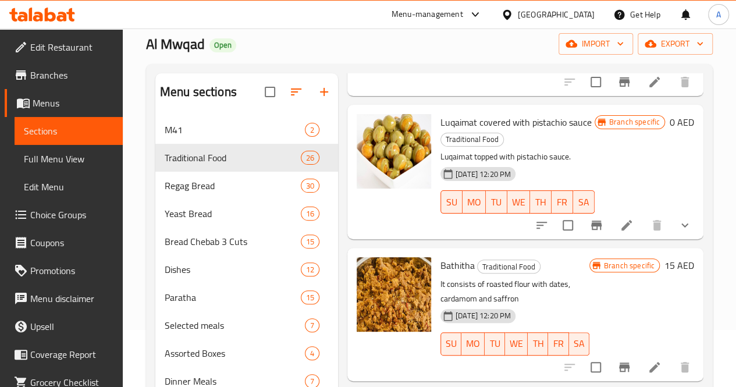
scroll to position [0, 0]
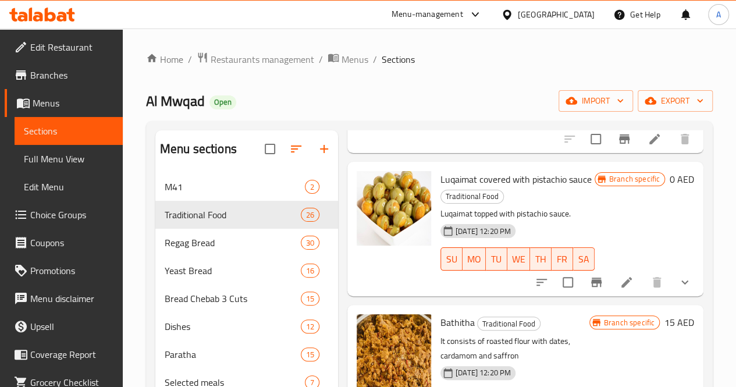
click at [440, 15] on div "Menu-management" at bounding box center [427, 15] width 72 height 14
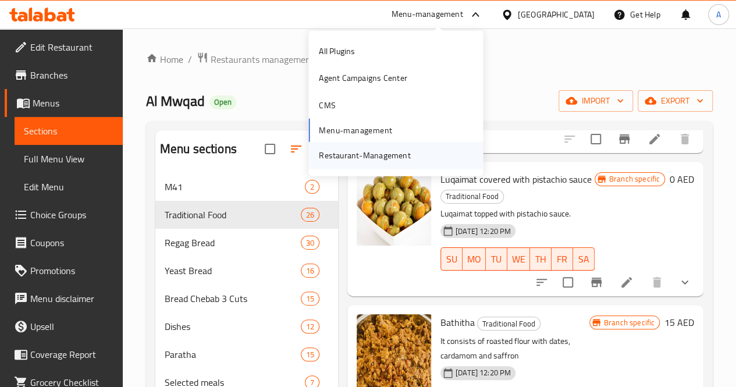
click at [391, 158] on div "Restaurant-Management" at bounding box center [364, 155] width 91 height 13
